Goal: Task Accomplishment & Management: Complete application form

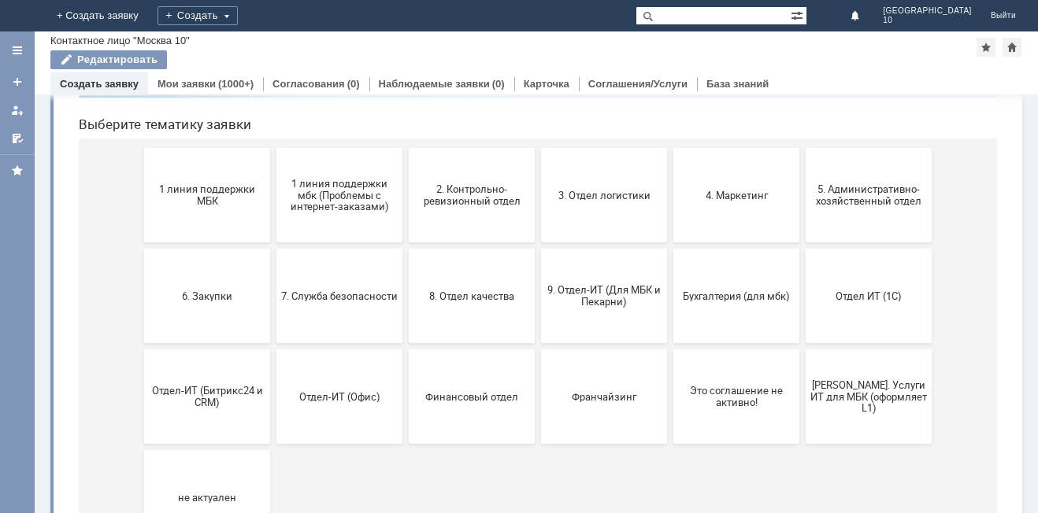
scroll to position [157, 0]
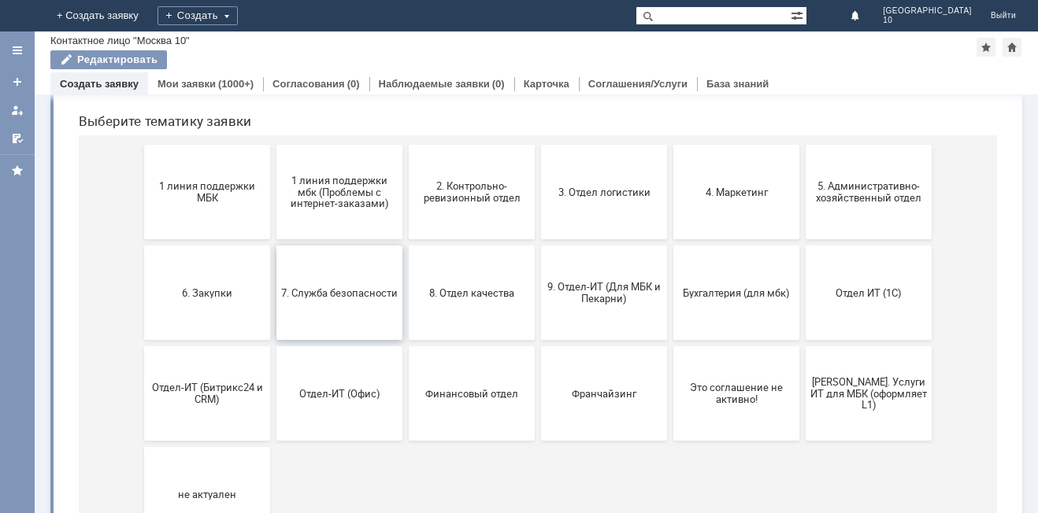
click at [343, 287] on span "7. Служба безопасности" at bounding box center [339, 293] width 117 height 12
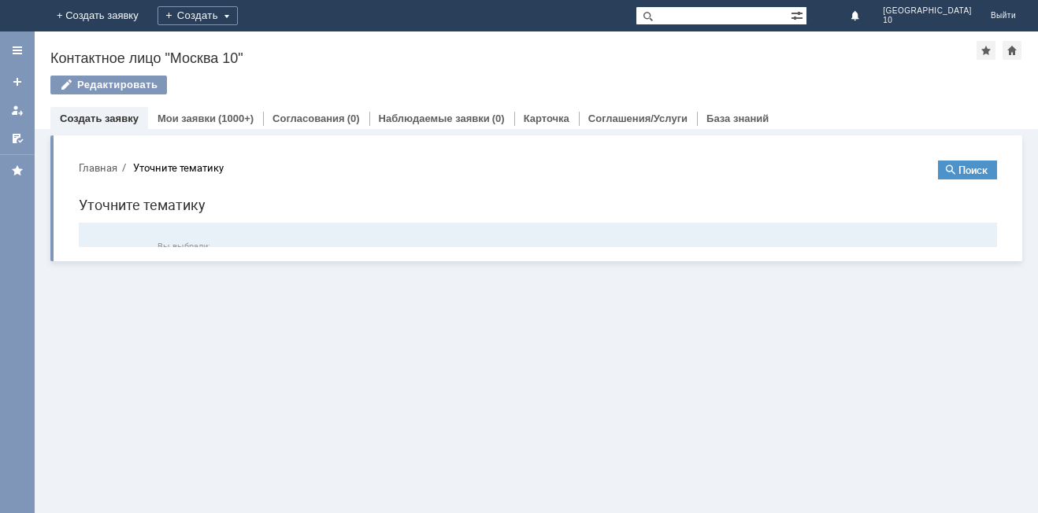
scroll to position [0, 0]
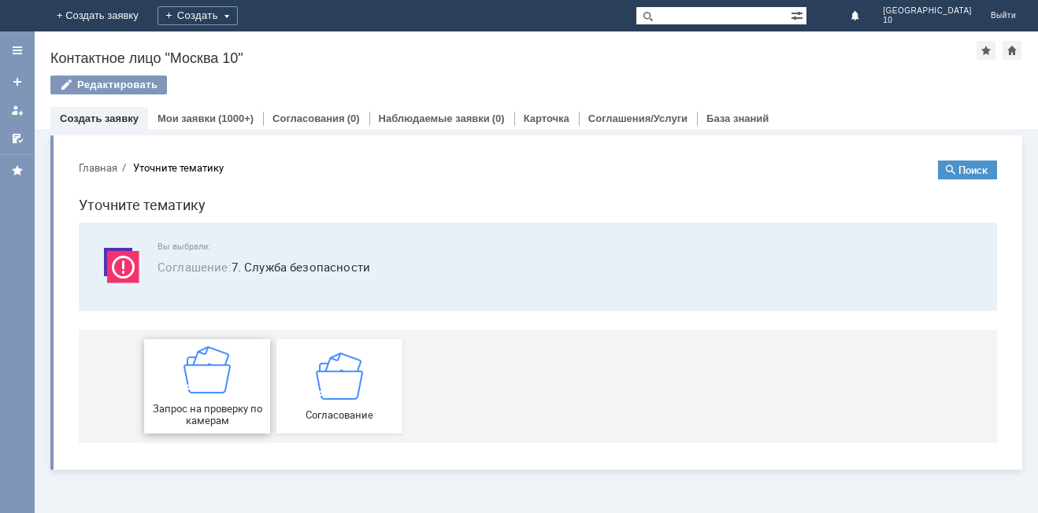
click at [184, 388] on img at bounding box center [206, 369] width 47 height 47
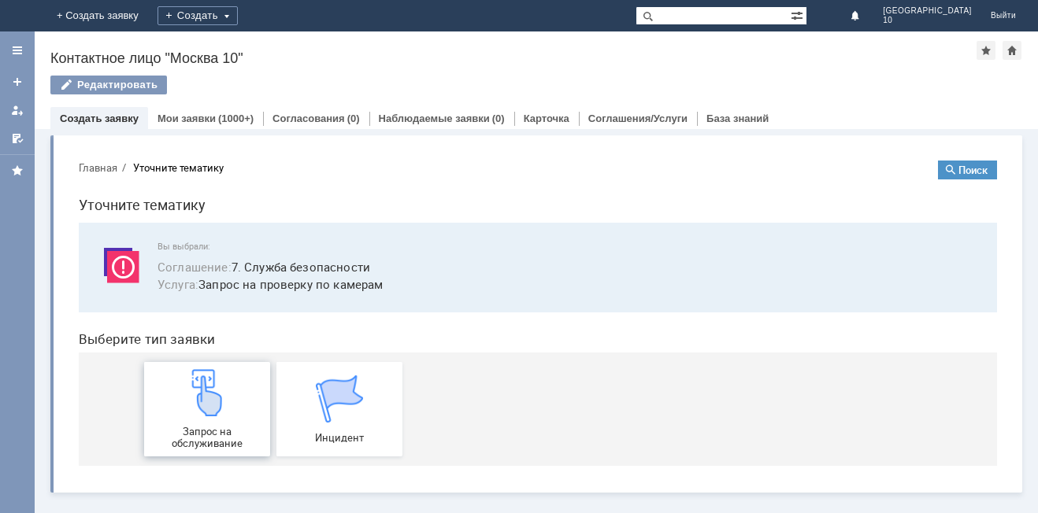
click at [235, 402] on div "Запрос на обслуживание" at bounding box center [207, 409] width 117 height 80
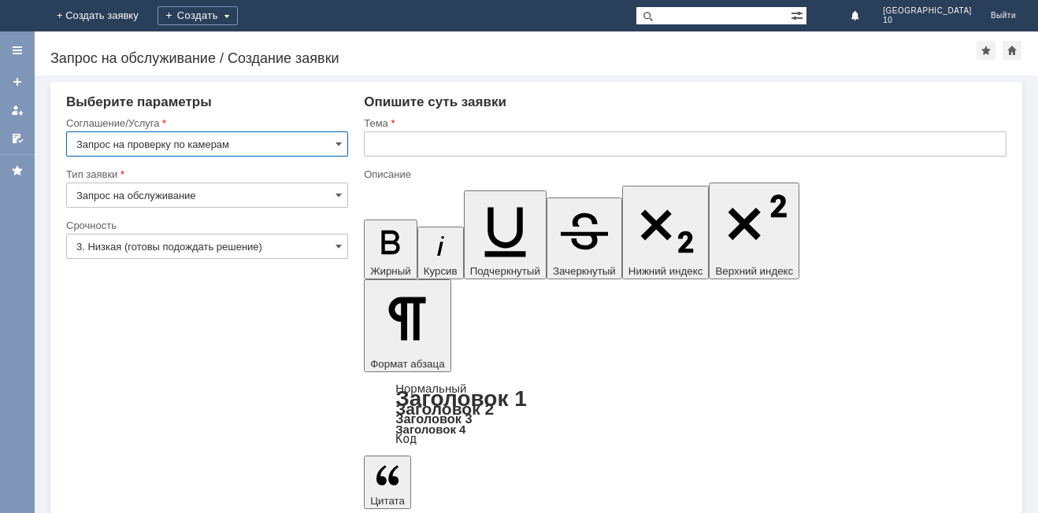
click at [403, 141] on input "text" at bounding box center [685, 143] width 642 height 25
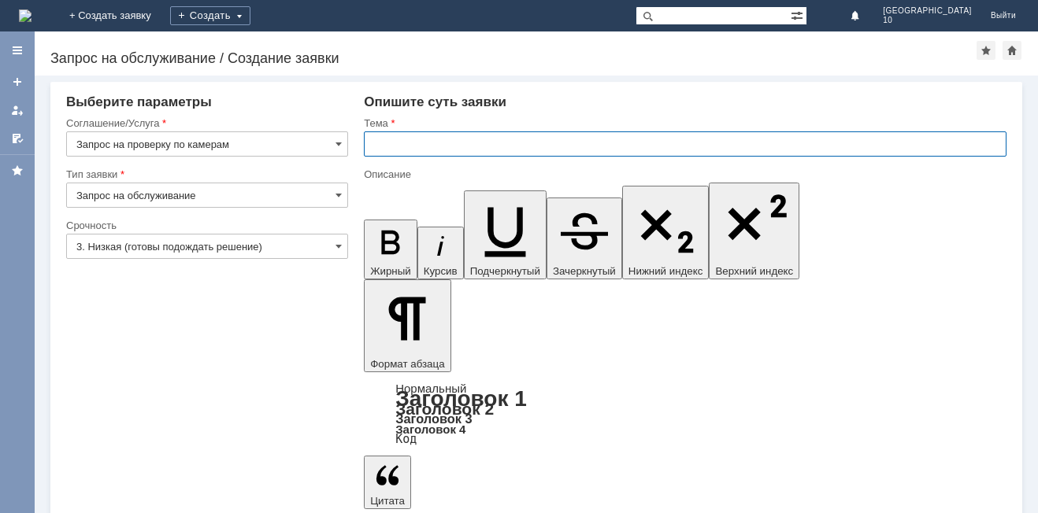
click at [378, 150] on input "text" at bounding box center [685, 143] width 642 height 25
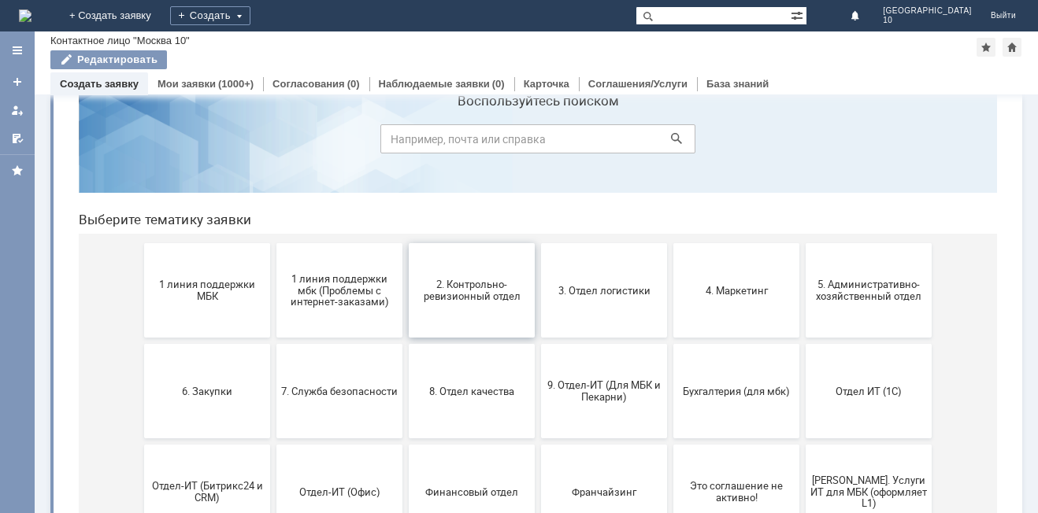
scroll to position [79, 0]
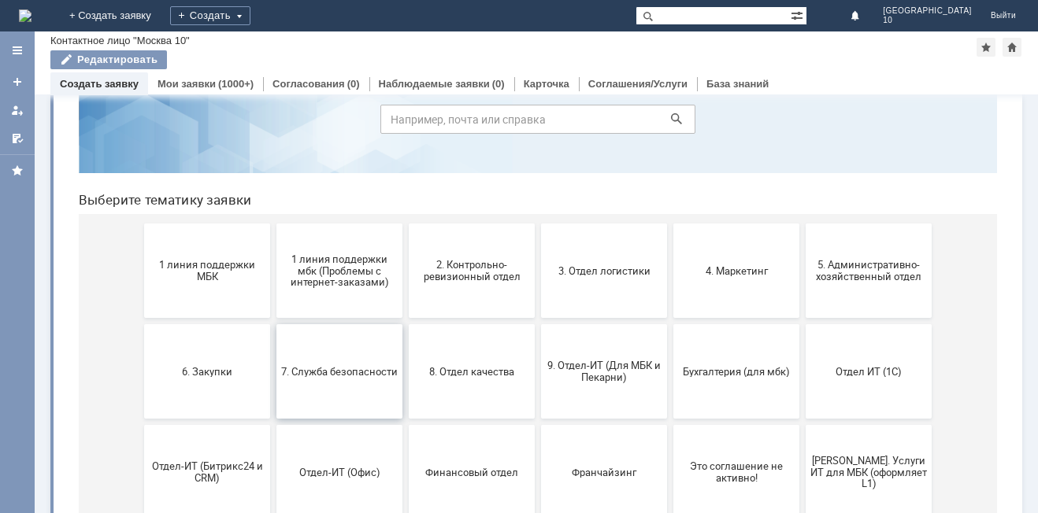
click at [339, 376] on span "7. Служба безопасности" at bounding box center [339, 371] width 117 height 12
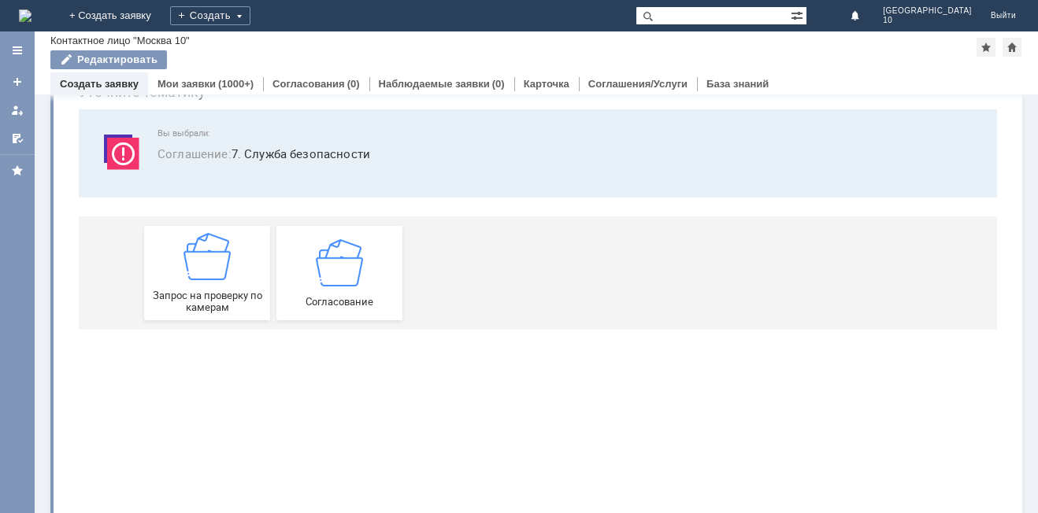
scroll to position [0, 0]
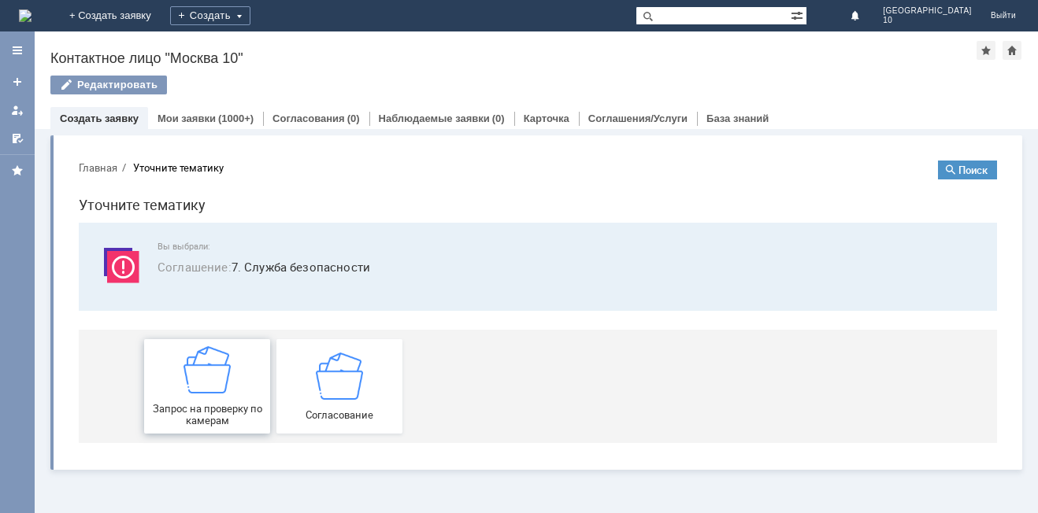
click at [225, 397] on div "Запрос на проверку по камерам" at bounding box center [207, 386] width 117 height 80
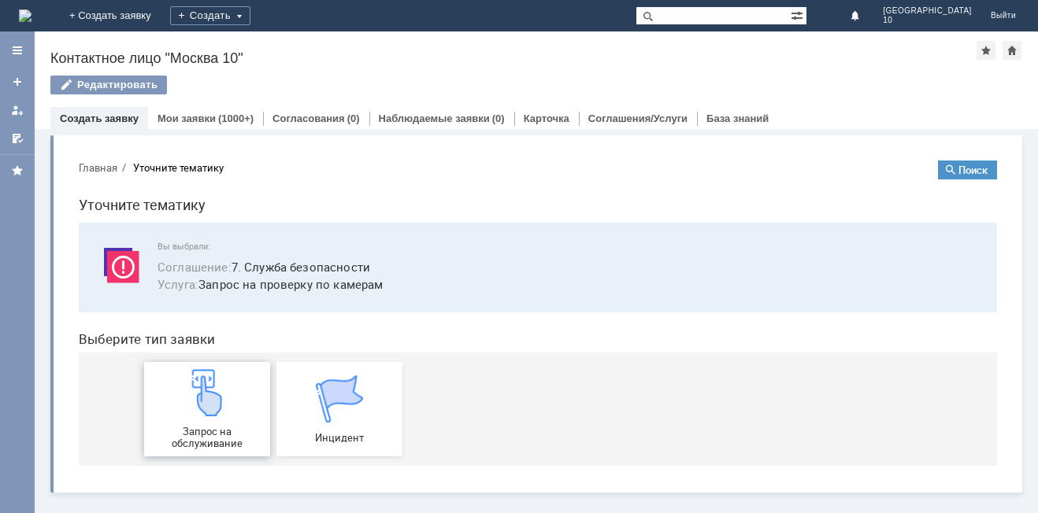
click at [220, 402] on img at bounding box center [206, 392] width 47 height 47
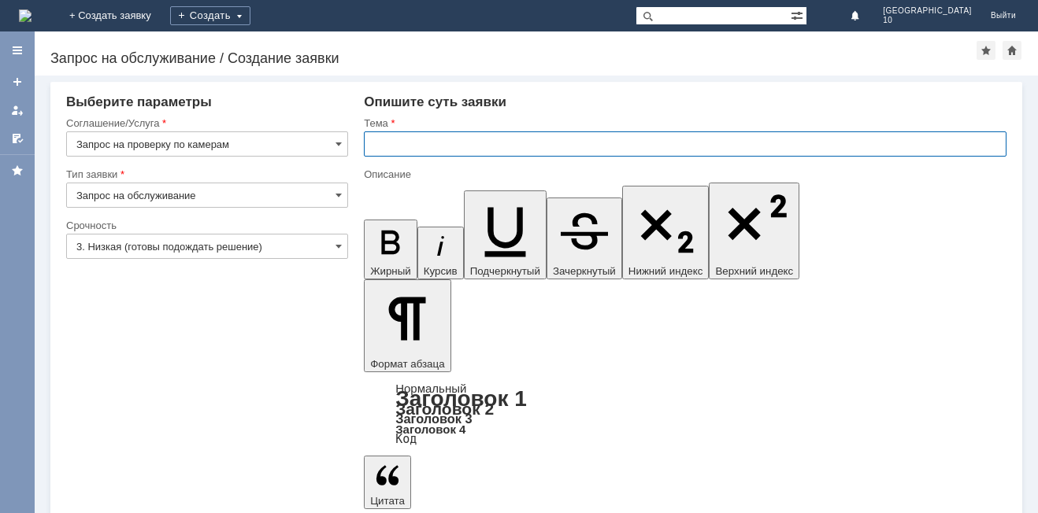
click at [383, 149] on input "text" at bounding box center [685, 143] width 642 height 25
click at [379, 146] on input "text" at bounding box center [685, 143] width 642 height 25
click at [557, 142] on input "подозрение на кражу к заявке №17" at bounding box center [685, 143] width 642 height 25
click at [551, 143] on input "подозрение на кражу к заявке №17" at bounding box center [685, 143] width 642 height 25
click at [539, 148] on input "подозрение на кражу к заявке 7" at bounding box center [685, 143] width 642 height 25
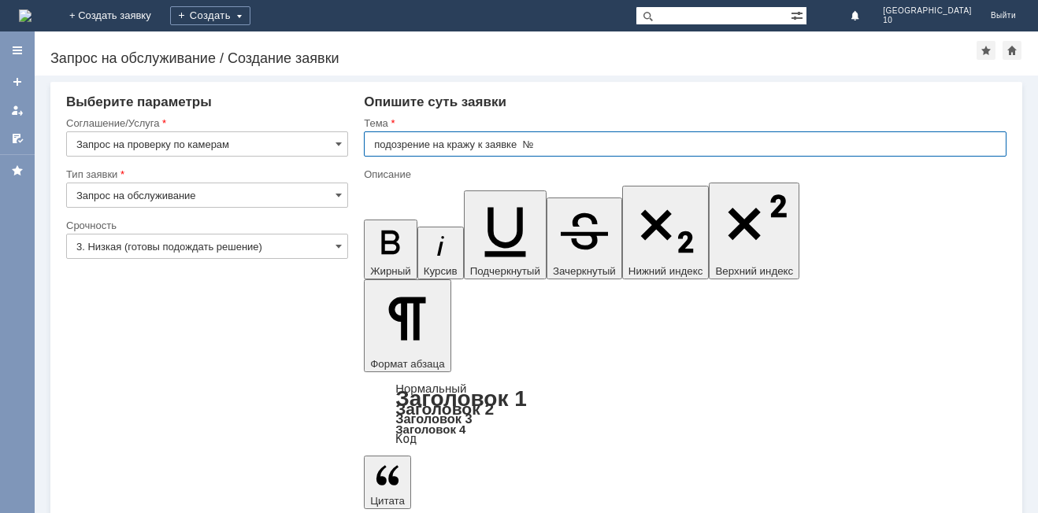
click at [564, 144] on input "подозрение на кражу к заявке №" at bounding box center [685, 143] width 642 height 25
click at [542, 144] on input "подозрение на кражу к заявке №" at bounding box center [685, 143] width 642 height 25
type input "подозрение на кражу к заявке №171470"
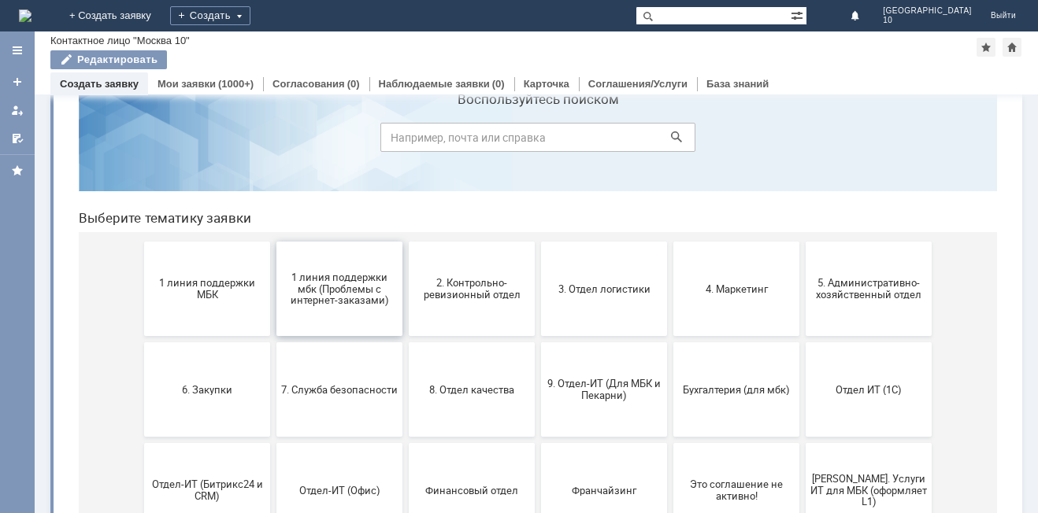
scroll to position [79, 0]
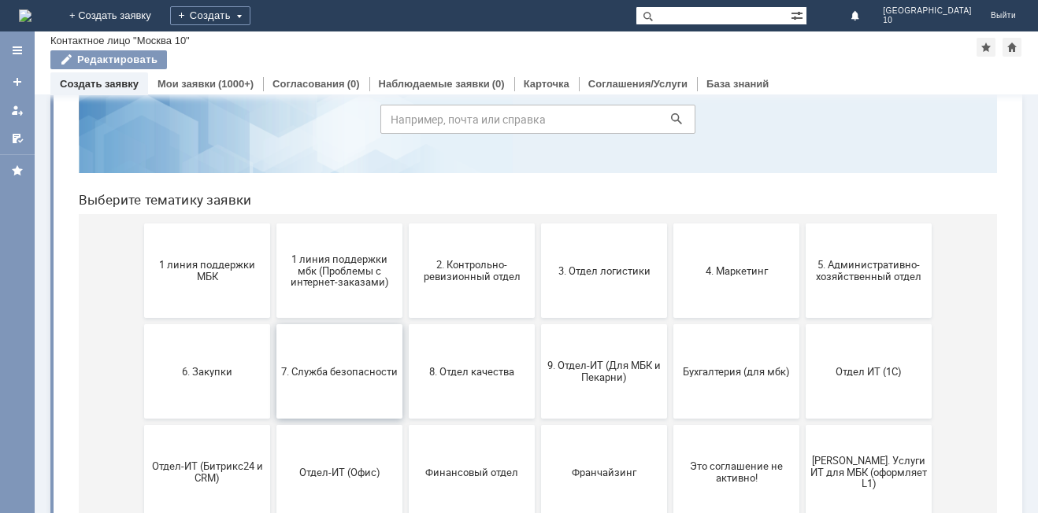
click at [366, 365] on span "7. Служба безопасности" at bounding box center [339, 371] width 117 height 12
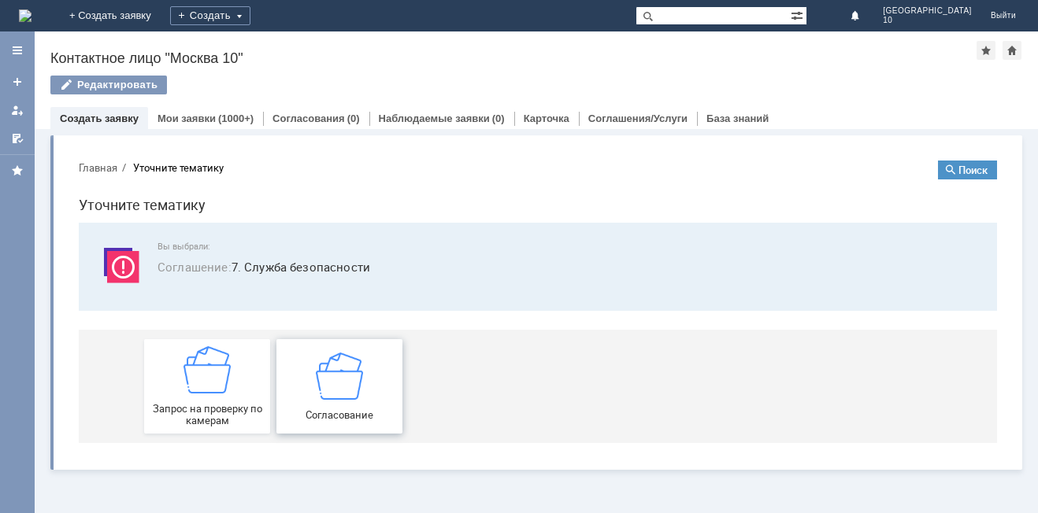
click at [339, 394] on img at bounding box center [339, 375] width 47 height 47
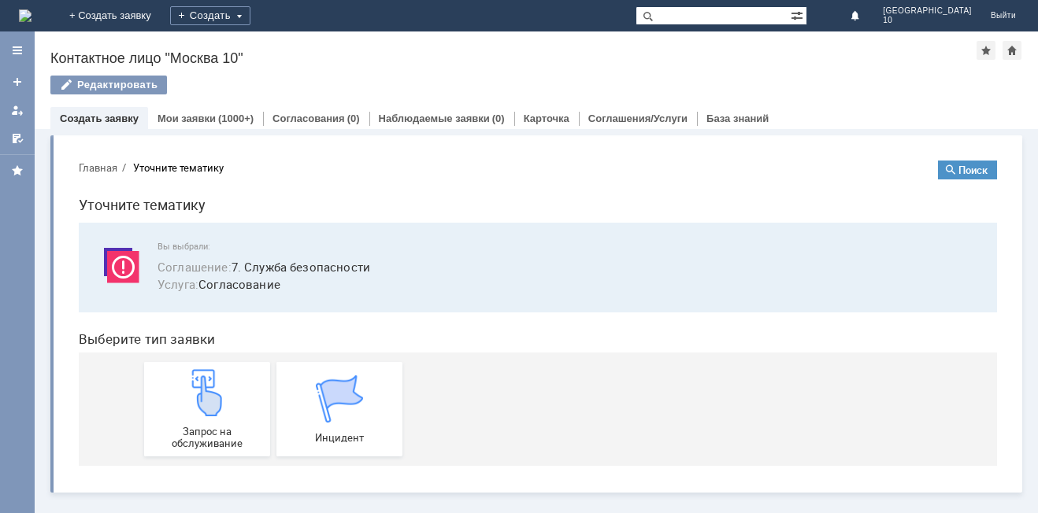
click at [644, 423] on div "Запрос на обслуживание Инцидент" at bounding box center [541, 409] width 794 height 113
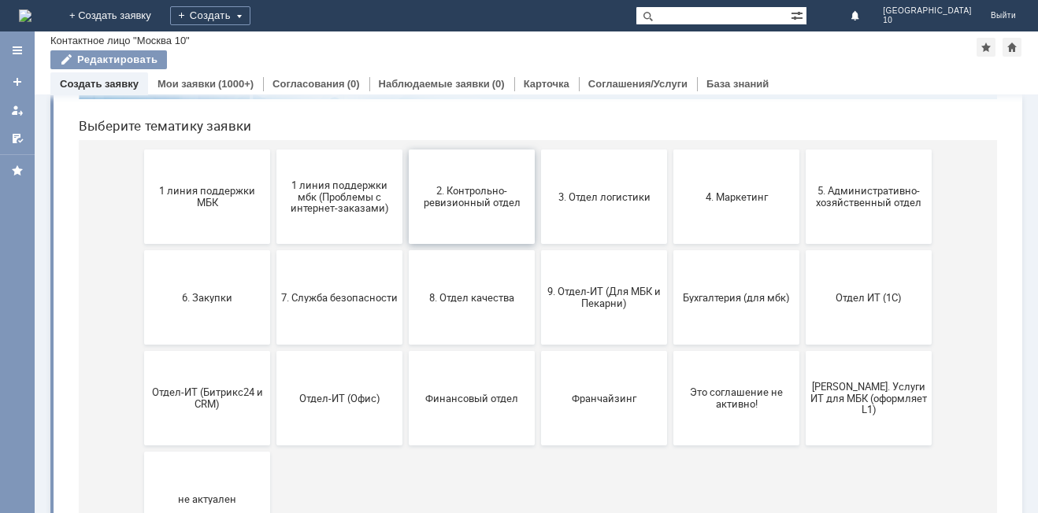
scroll to position [157, 0]
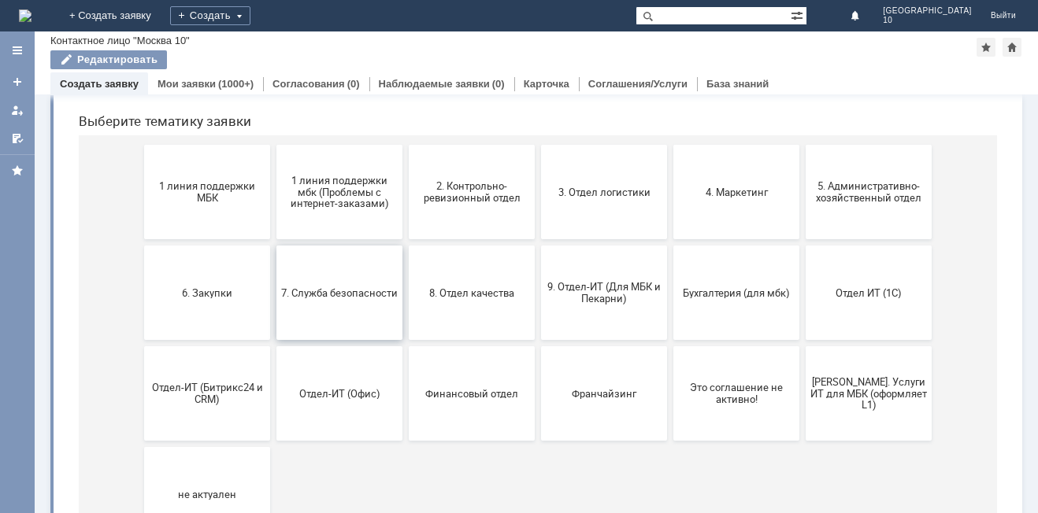
click at [350, 305] on button "7. Служба безопасности" at bounding box center [339, 293] width 126 height 94
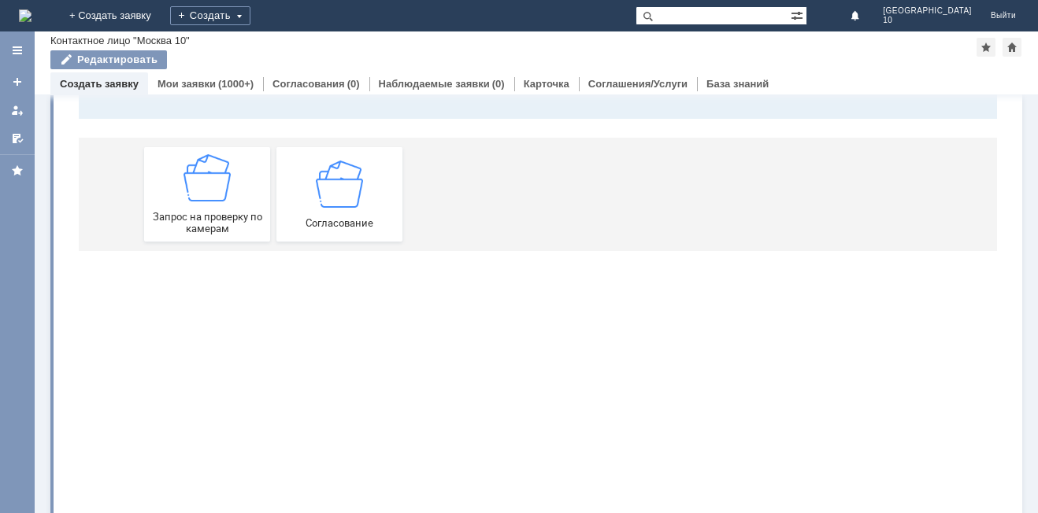
scroll to position [0, 0]
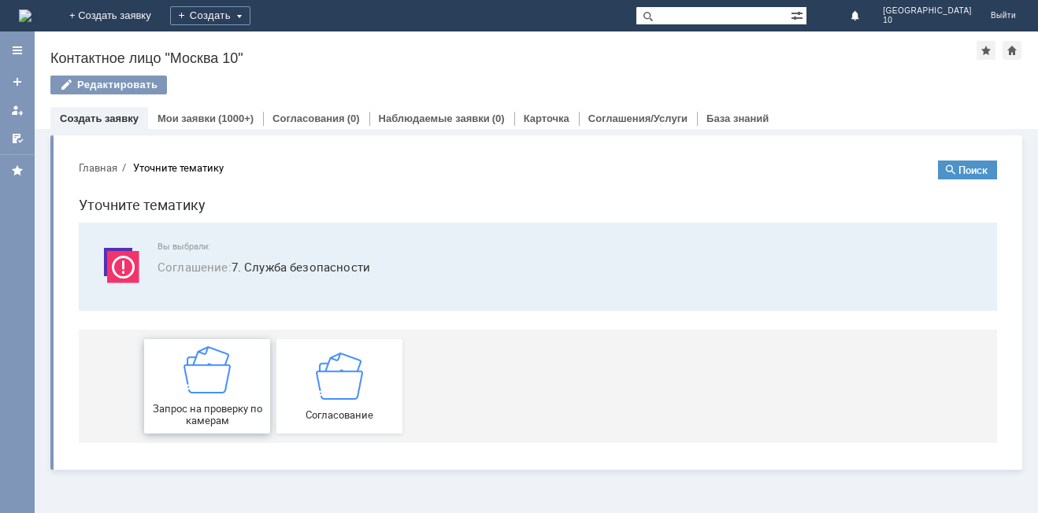
click at [210, 379] on img at bounding box center [206, 369] width 47 height 47
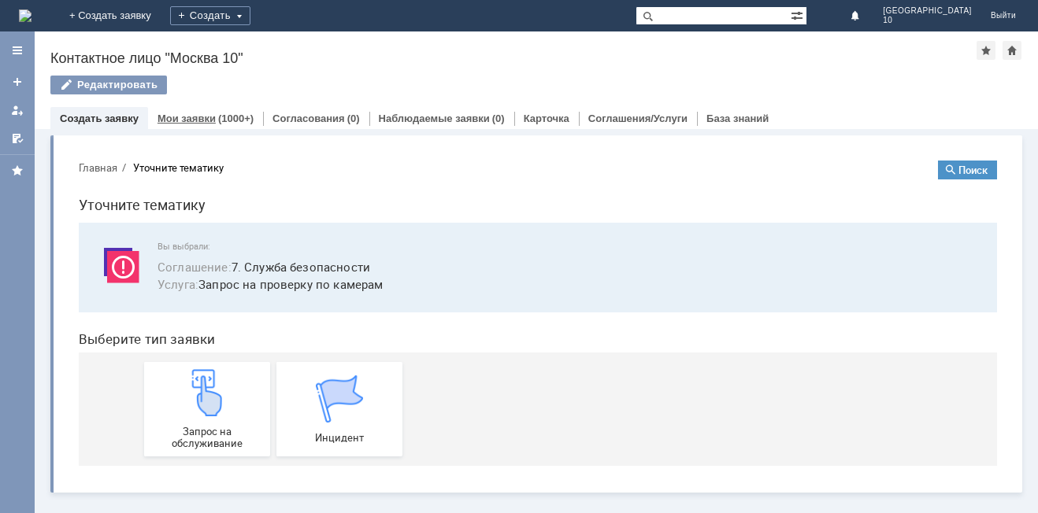
click at [196, 119] on link "Мои заявки" at bounding box center [186, 119] width 58 height 12
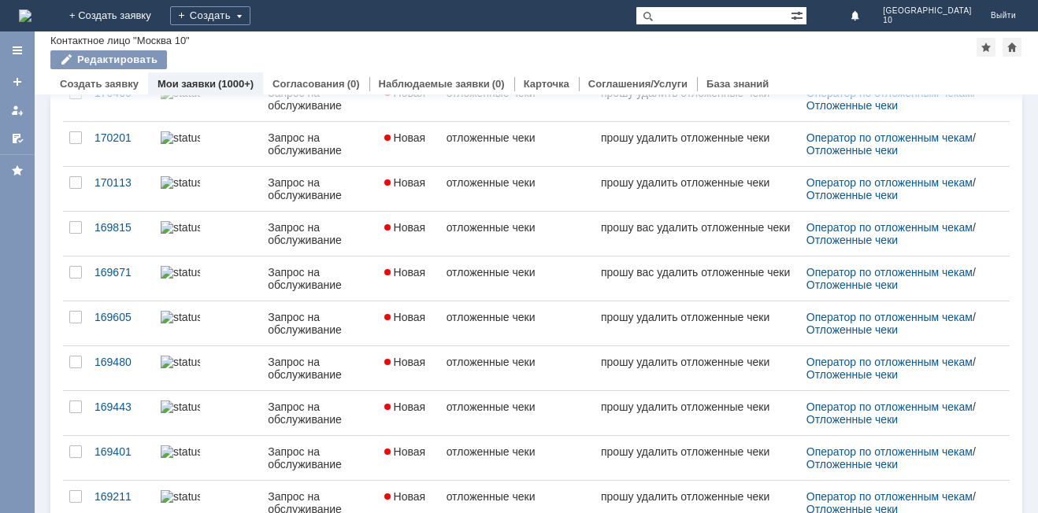
scroll to position [607, 0]
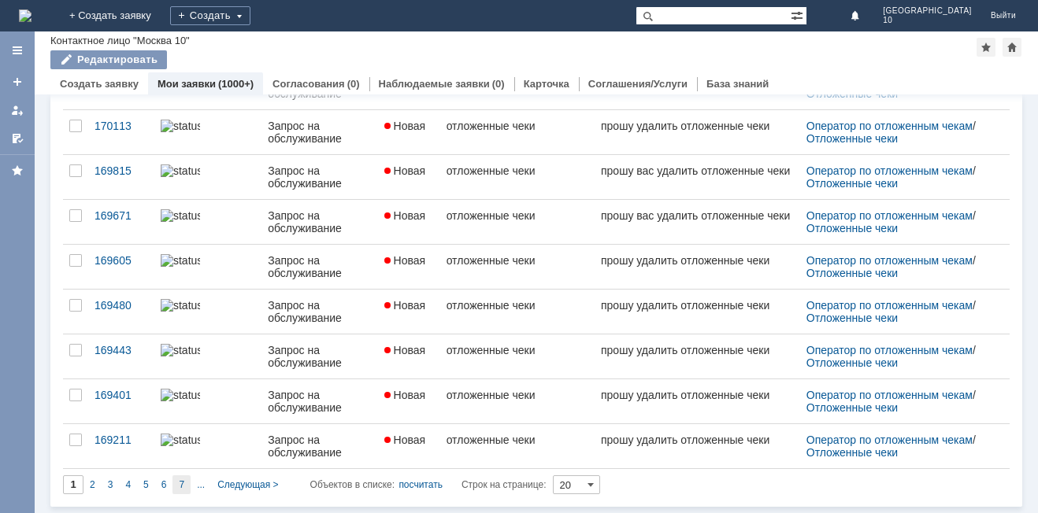
click at [184, 487] on span "7" at bounding box center [182, 484] width 6 height 11
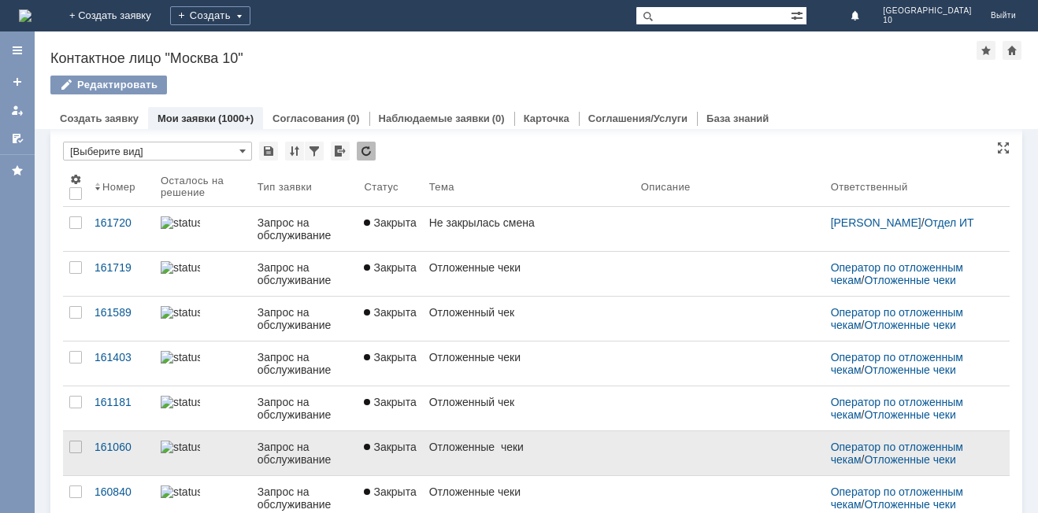
scroll to position [0, 0]
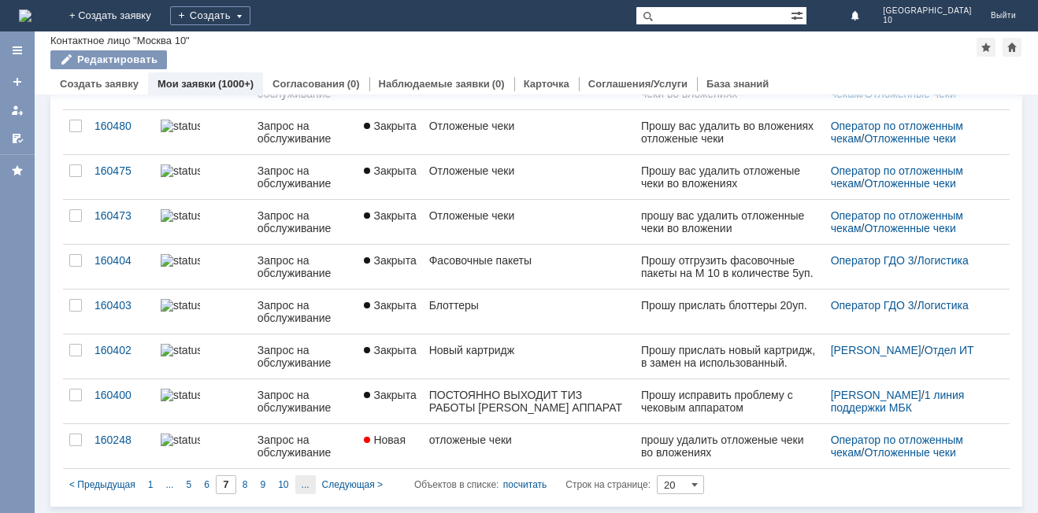
click at [298, 484] on div "..." at bounding box center [305, 485] width 20 height 19
type input "12"
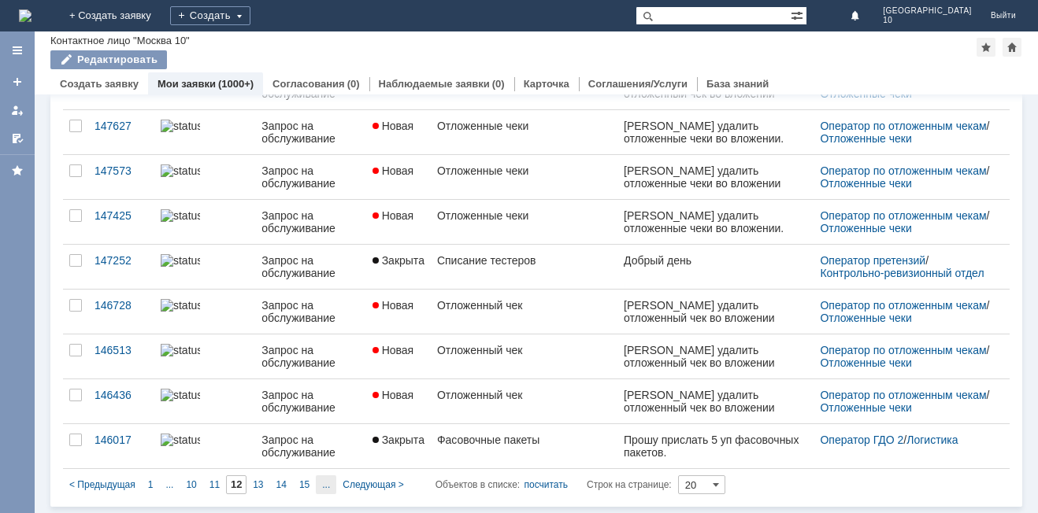
click at [173, 487] on span "..." at bounding box center [169, 484] width 8 height 11
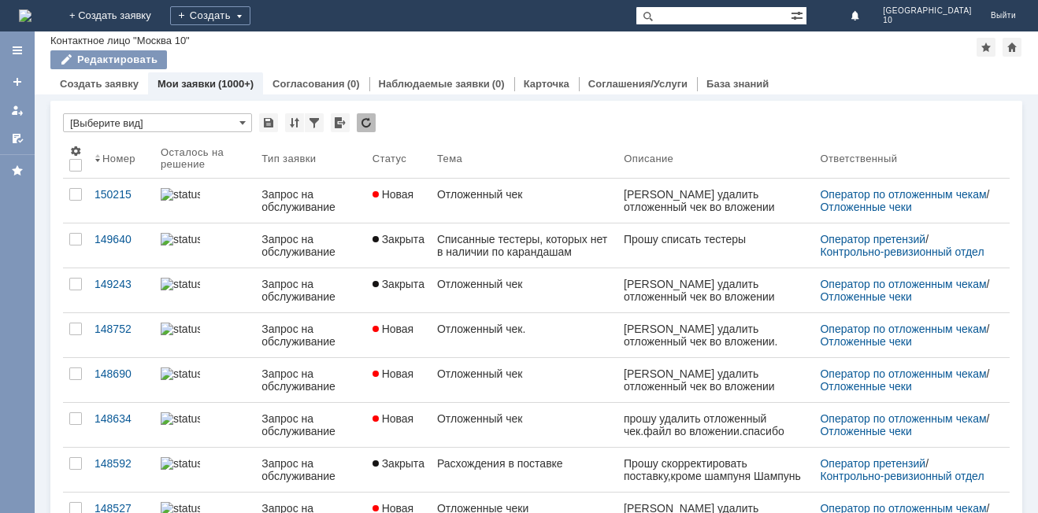
type input "17"
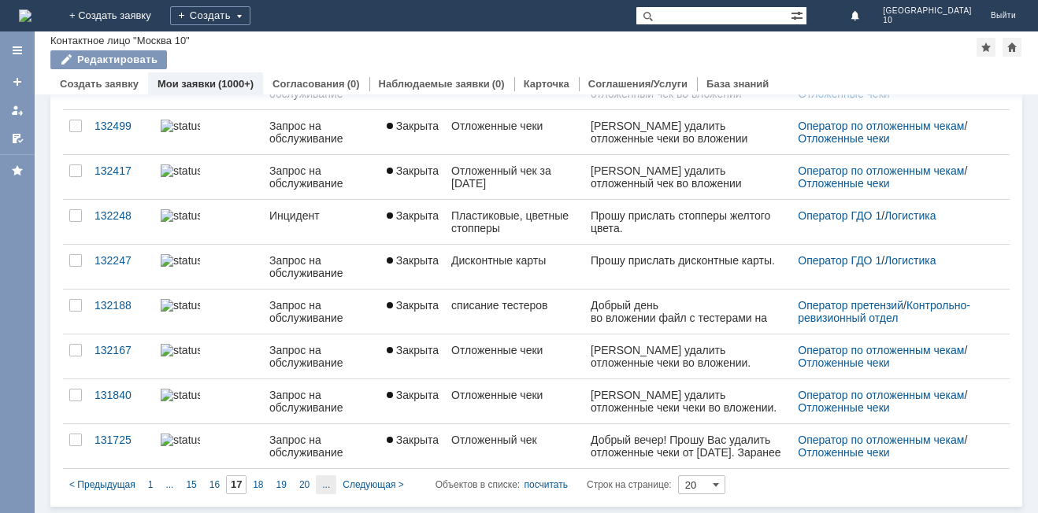
click at [320, 484] on div "..." at bounding box center [326, 485] width 20 height 19
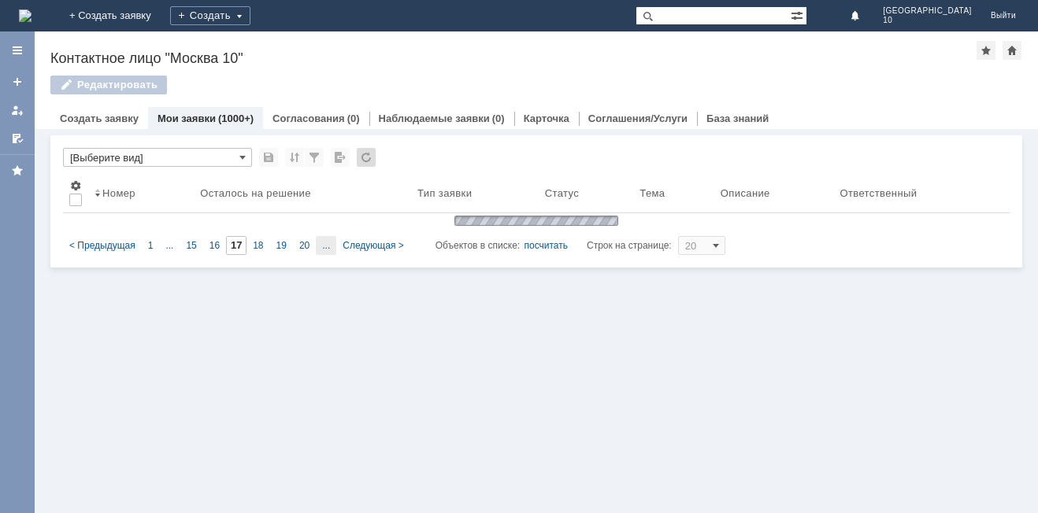
type input "22"
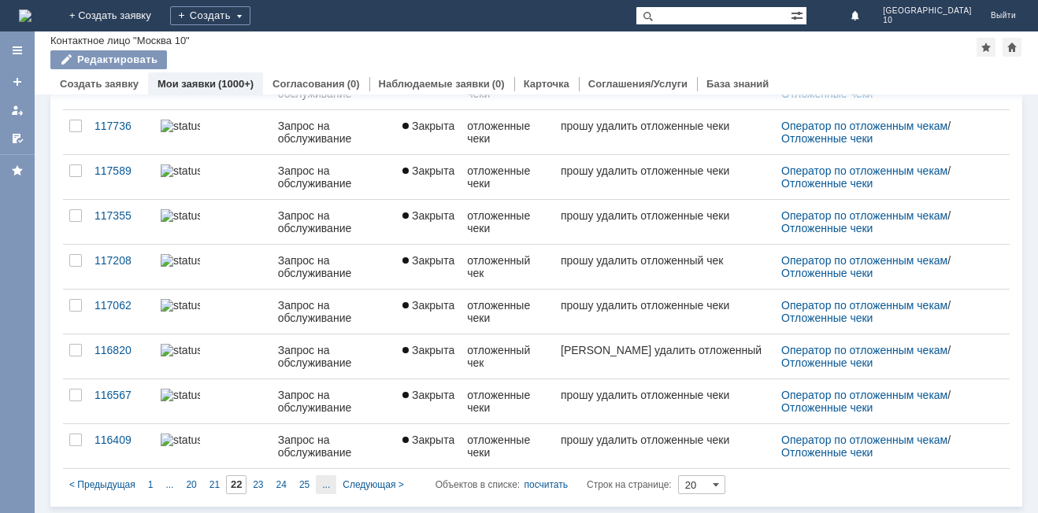
click at [327, 491] on div "..." at bounding box center [326, 485] width 20 height 19
type input "27"
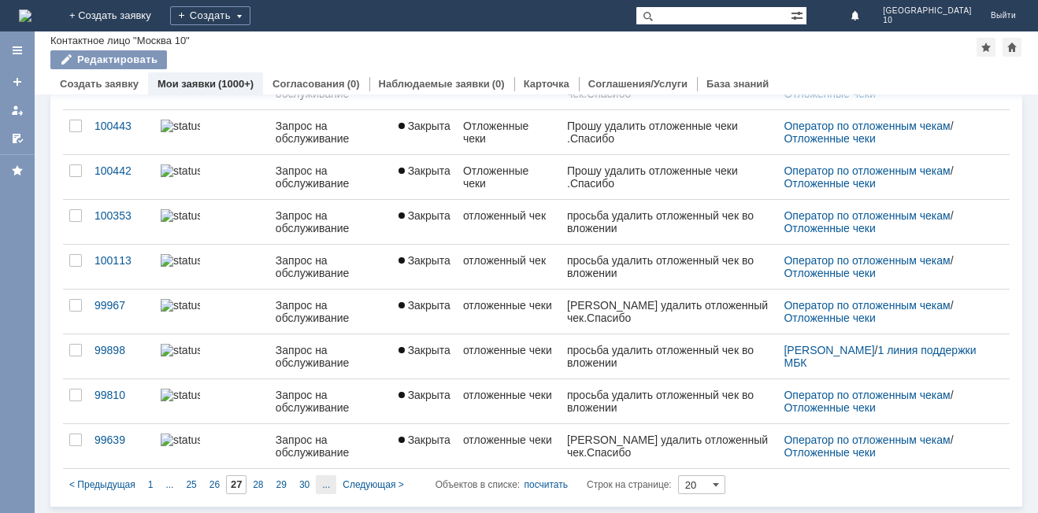
click at [173, 485] on span "..." at bounding box center [169, 484] width 8 height 11
type input "32"
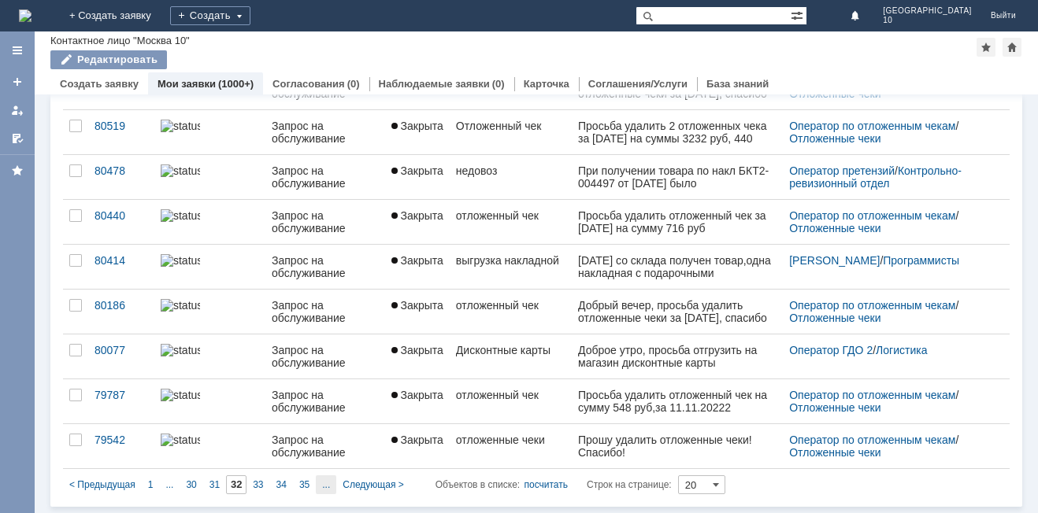
click at [173, 487] on span "..." at bounding box center [169, 484] width 8 height 11
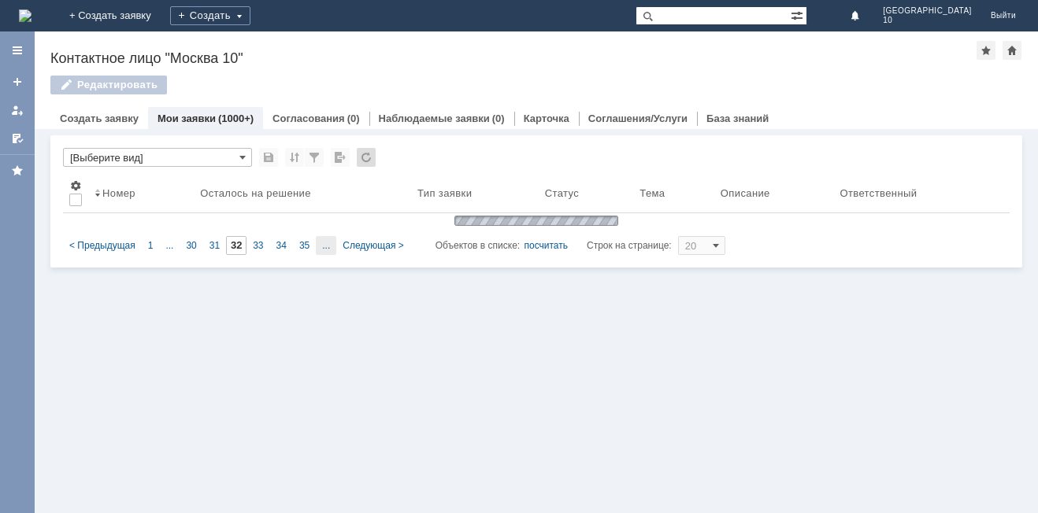
type input "37"
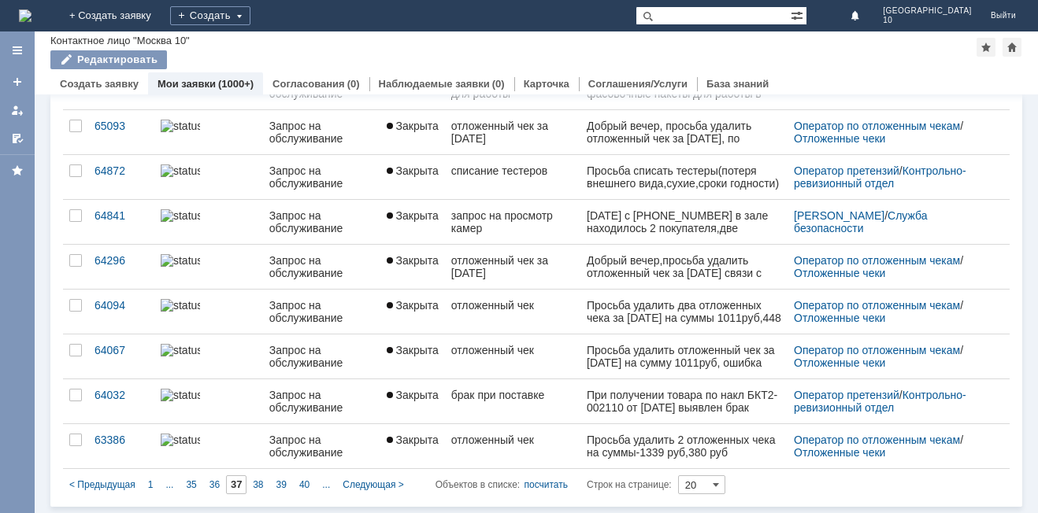
click at [173, 487] on span "..." at bounding box center [169, 484] width 8 height 11
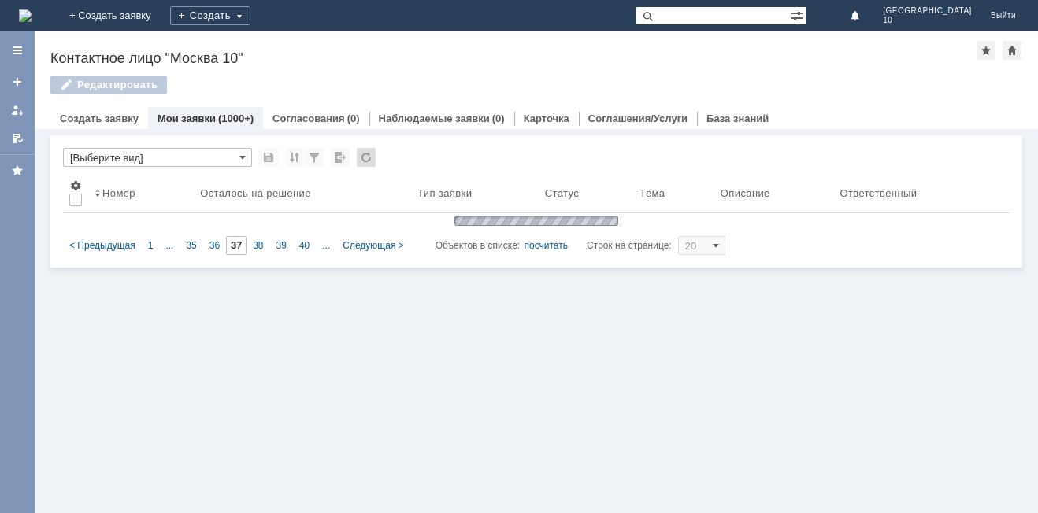
type input "42"
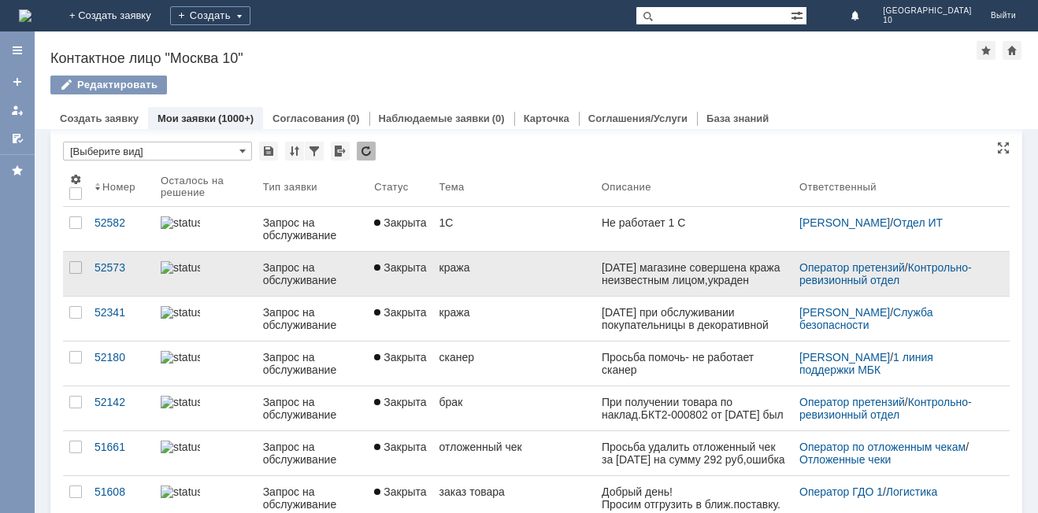
click at [475, 276] on link "кража" at bounding box center [514, 274] width 162 height 44
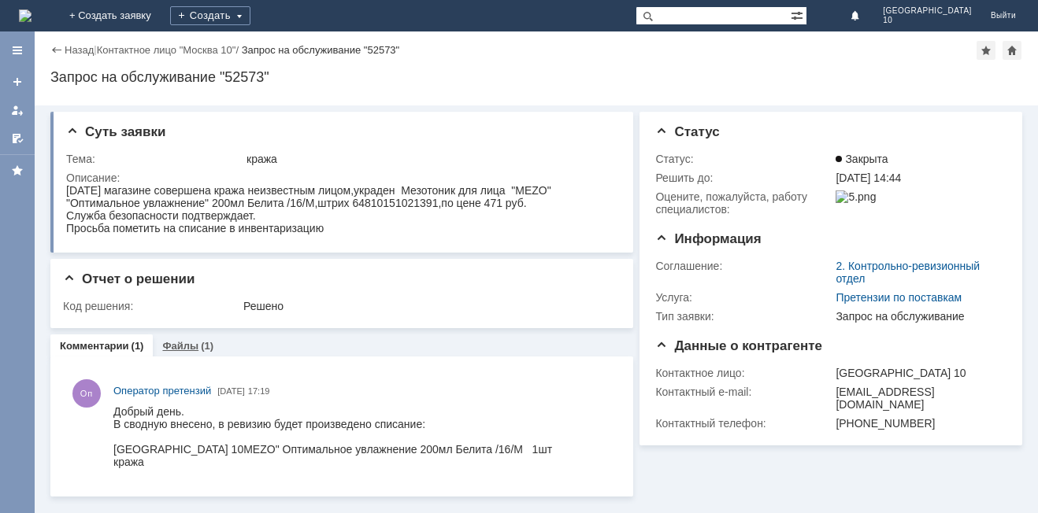
click at [178, 342] on link "Файлы" at bounding box center [180, 346] width 36 height 12
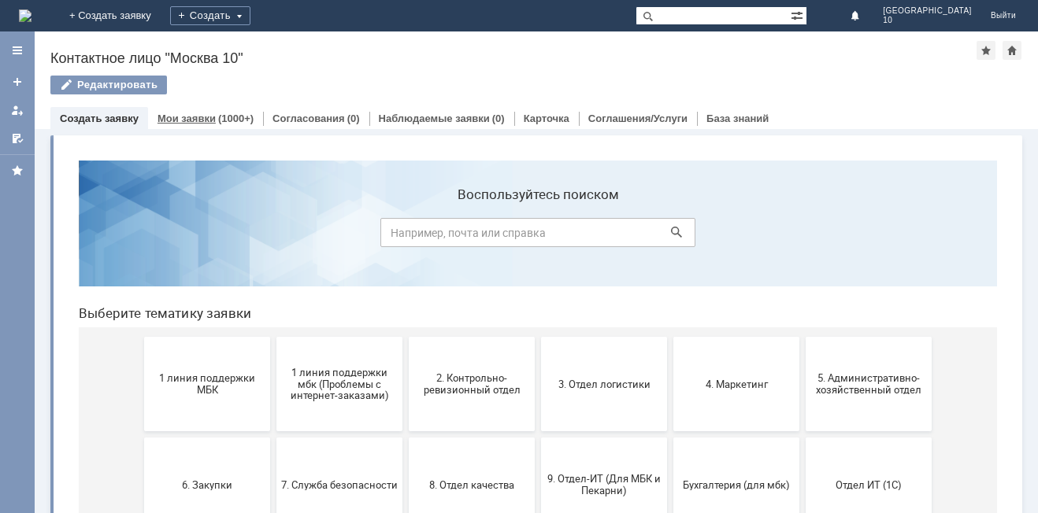
click at [229, 117] on div "(1000+)" at bounding box center [235, 119] width 35 height 12
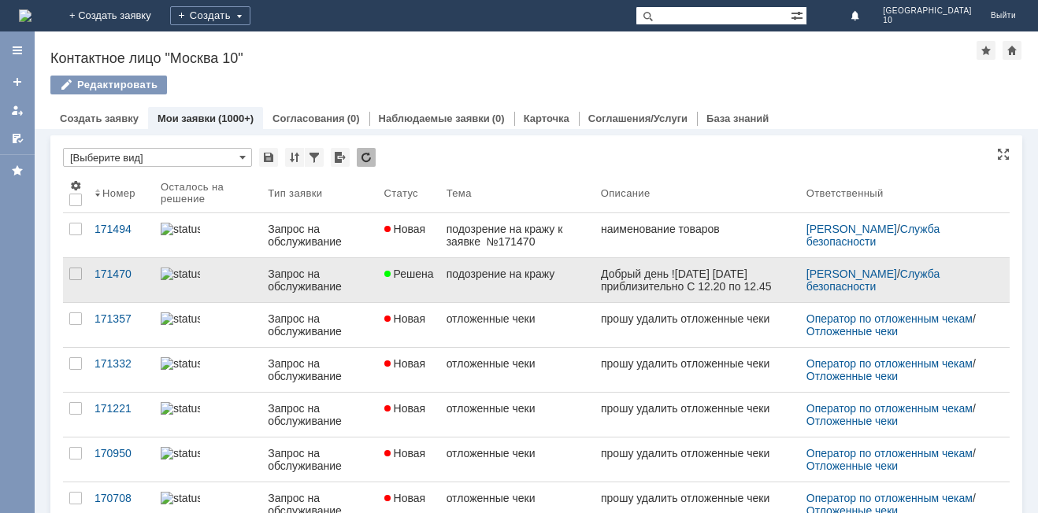
click at [303, 276] on div "Запрос на обслуживание" at bounding box center [319, 280] width 103 height 25
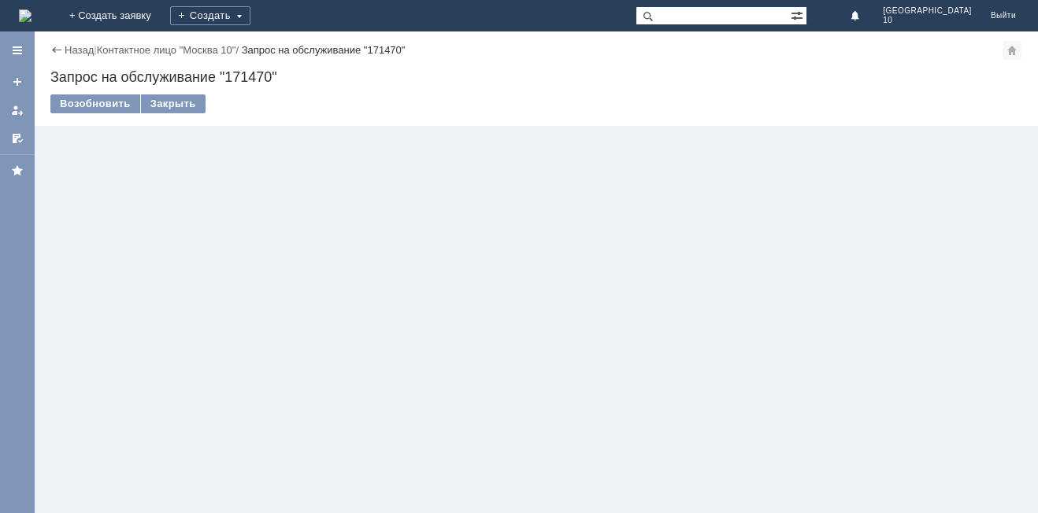
click at [303, 276] on div "Назад | Контактное лицо "Москва 10" / Запрос на обслуживание "171470" Запрос на…" at bounding box center [536, 272] width 1003 height 482
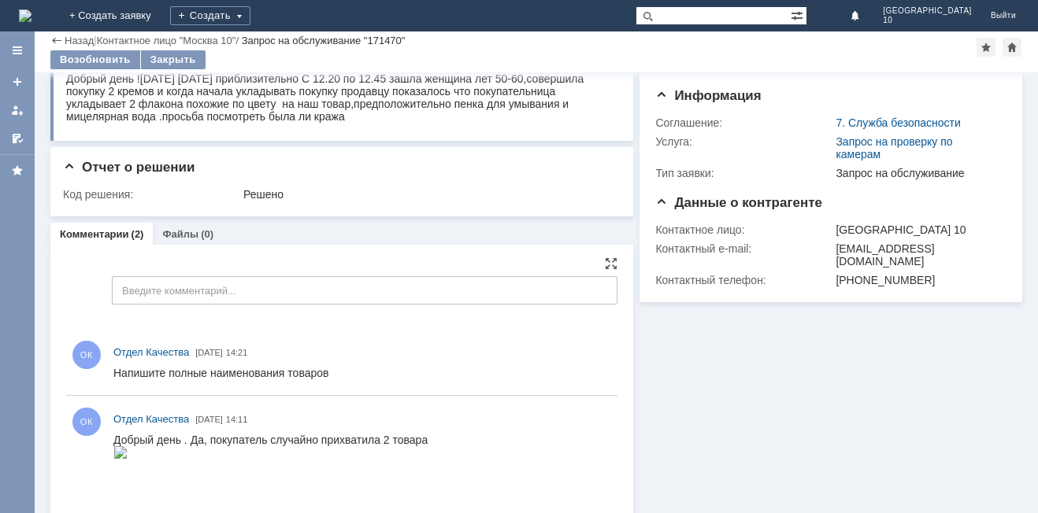
scroll to position [157, 0]
